Goal: Transaction & Acquisition: Download file/media

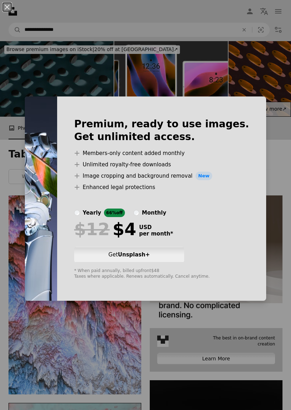
scroll to position [517, 0]
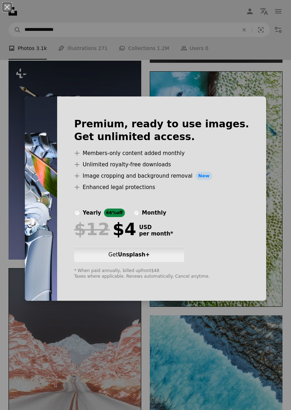
click at [15, 80] on div "An X shape Premium, ready to use images. Get unlimited access. A plus sign Memb…" at bounding box center [145, 205] width 291 height 410
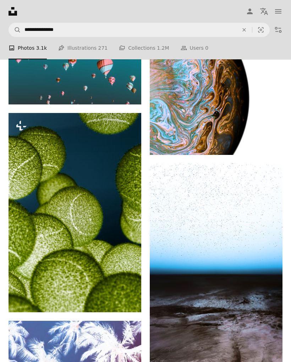
scroll to position [1294, 0]
click at [70, 158] on img at bounding box center [75, 212] width 133 height 199
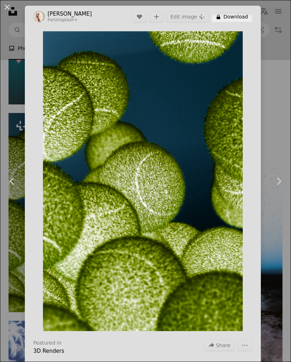
click at [244, 15] on button "A lock Download" at bounding box center [232, 16] width 40 height 11
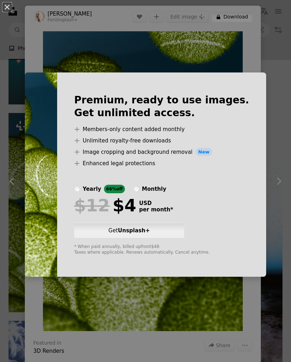
click at [57, 134] on img at bounding box center [41, 174] width 32 height 204
click at [9, 6] on button "An X shape" at bounding box center [7, 7] width 9 height 9
